Goal: Information Seeking & Learning: Learn about a topic

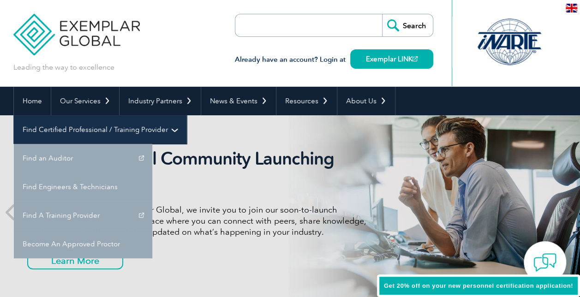
click at [186, 115] on link "Find Certified Professional / Training Provider" at bounding box center [100, 129] width 173 height 29
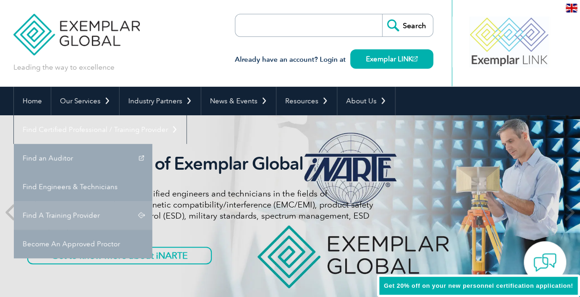
click at [152, 201] on link "Find A Training Provider" at bounding box center [83, 215] width 138 height 29
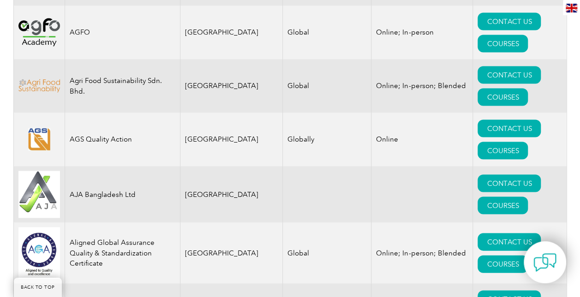
scroll to position [857, 0]
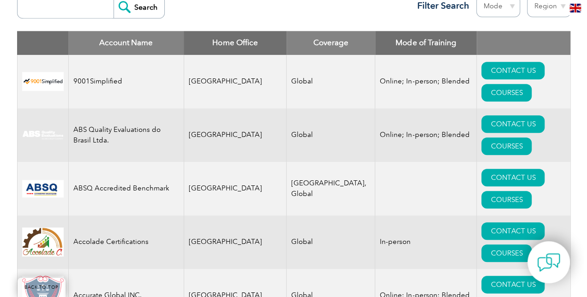
scroll to position [345, 0]
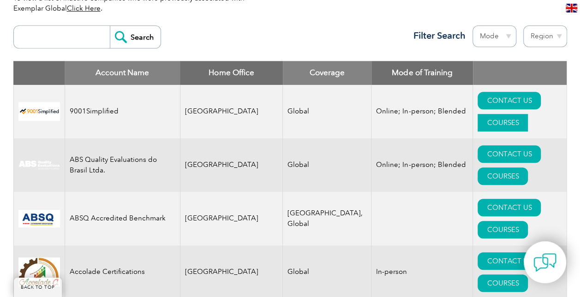
click at [521, 114] on link "COURSES" at bounding box center [503, 123] width 50 height 18
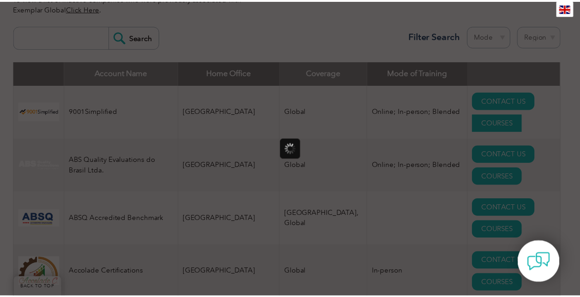
scroll to position [0, 0]
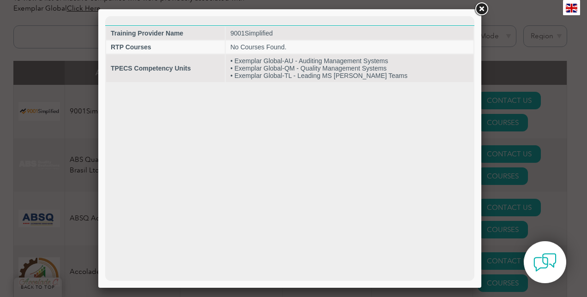
click at [483, 7] on link at bounding box center [481, 9] width 17 height 17
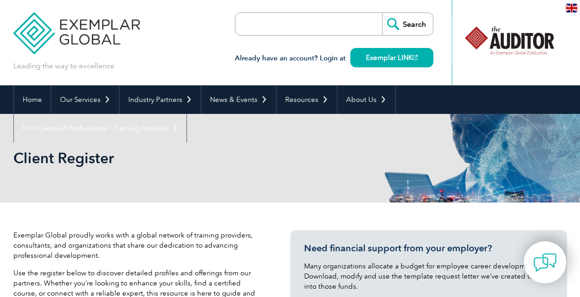
scroll to position [1, 0]
